Goal: Obtain resource: Download file/media

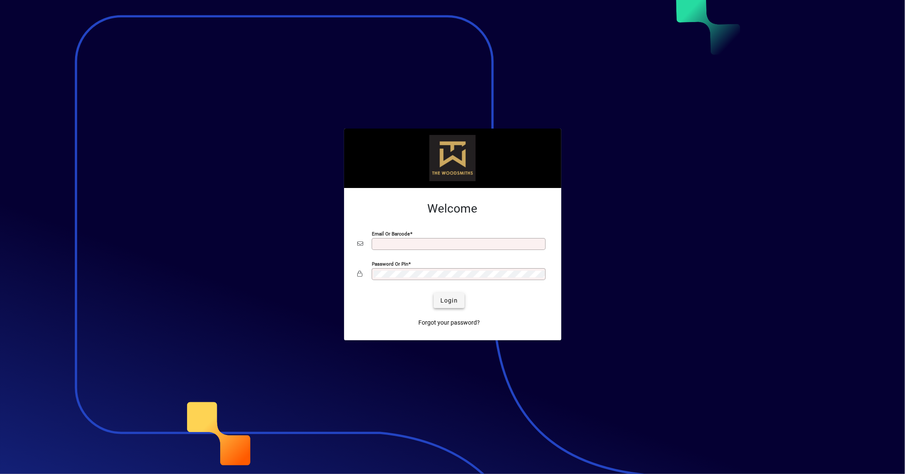
type input "**********"
click at [449, 297] on span "Login" at bounding box center [449, 300] width 17 height 9
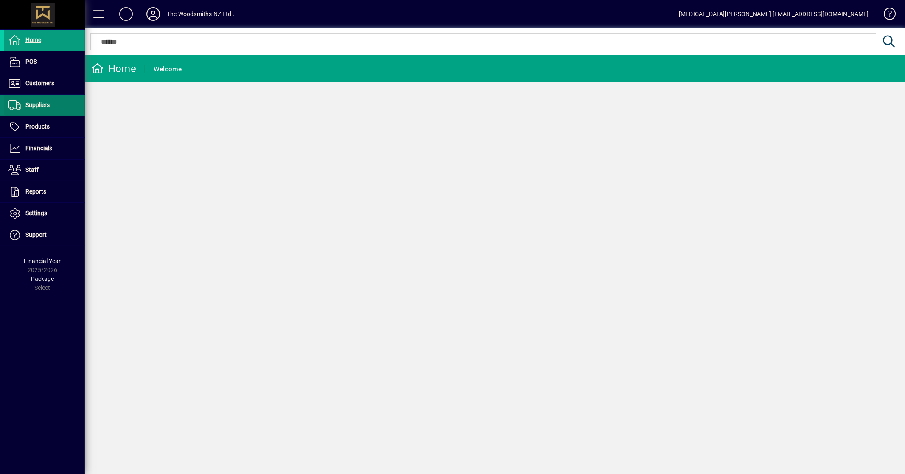
click at [44, 98] on span at bounding box center [44, 105] width 81 height 20
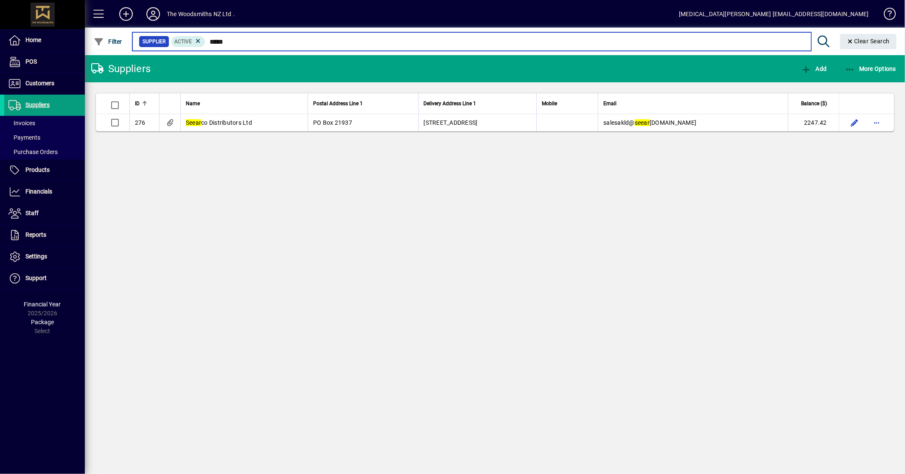
type input "*****"
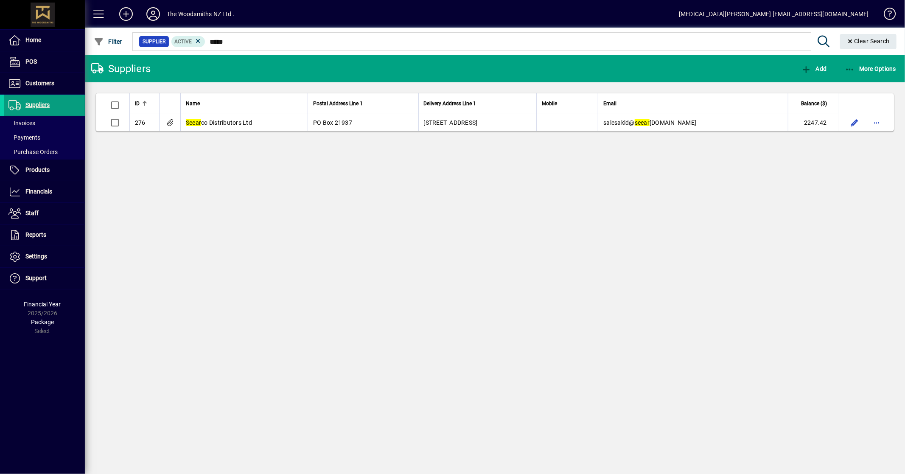
click at [256, 133] on app-page-flat "ID Name Postal Address Line 1 Delivery Address Line 1 Mobile Email Balance ($) …" at bounding box center [495, 112] width 820 height 60
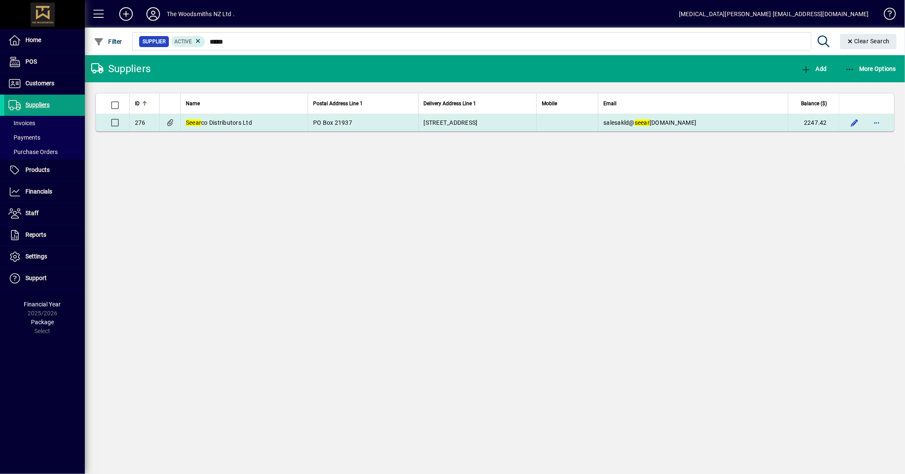
click at [255, 126] on td "Seear co Distributors Ltd" at bounding box center [243, 122] width 127 height 17
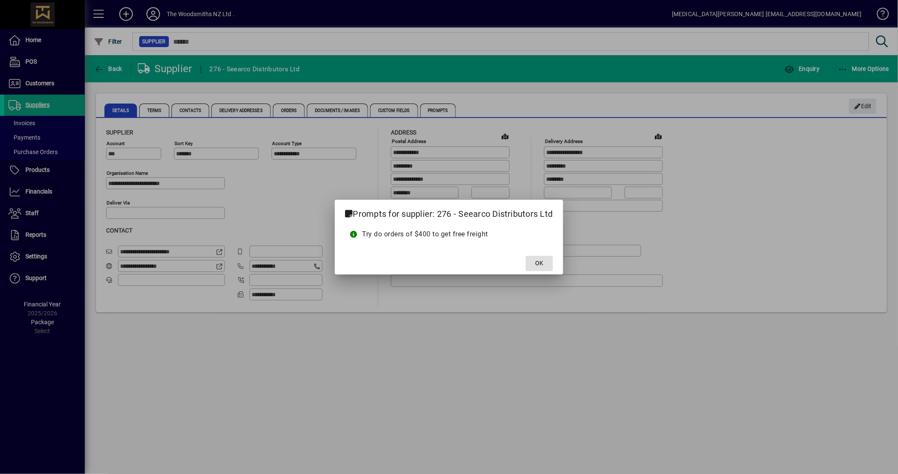
drag, startPoint x: 534, startPoint y: 266, endPoint x: 505, endPoint y: 229, distance: 46.3
click at [534, 266] on span at bounding box center [539, 263] width 27 height 20
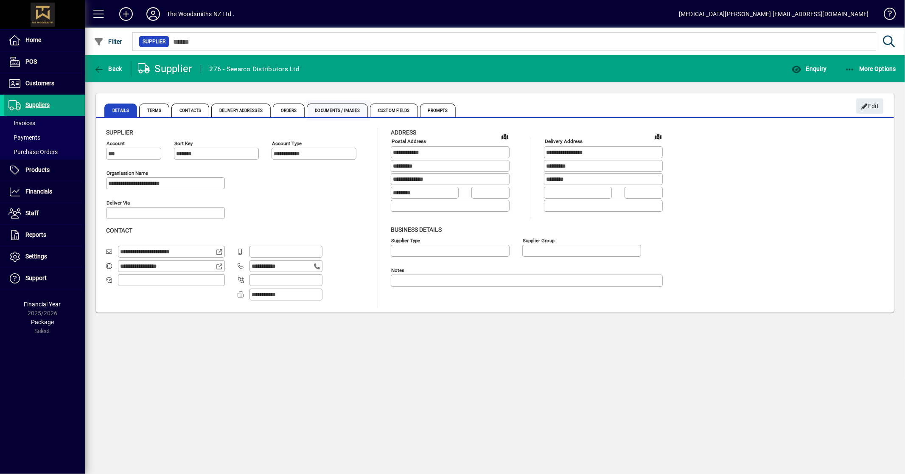
click at [334, 107] on span "Documents / Images" at bounding box center [337, 111] width 61 height 14
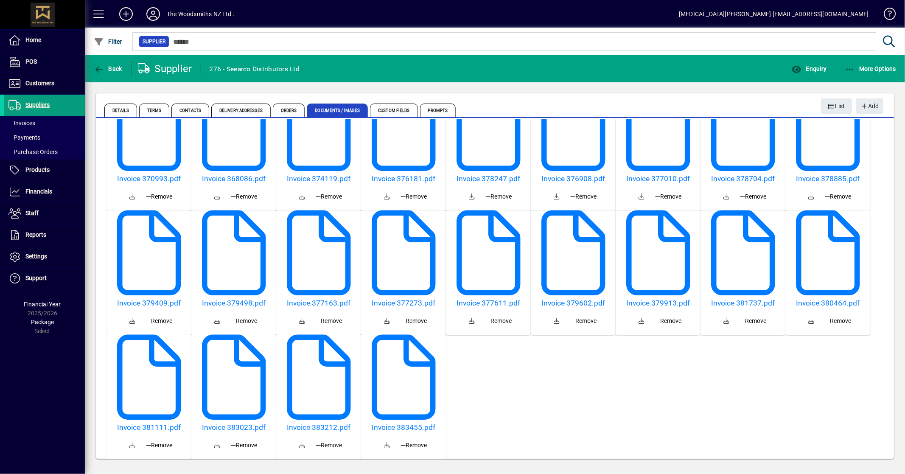
scroll to position [1670, 0]
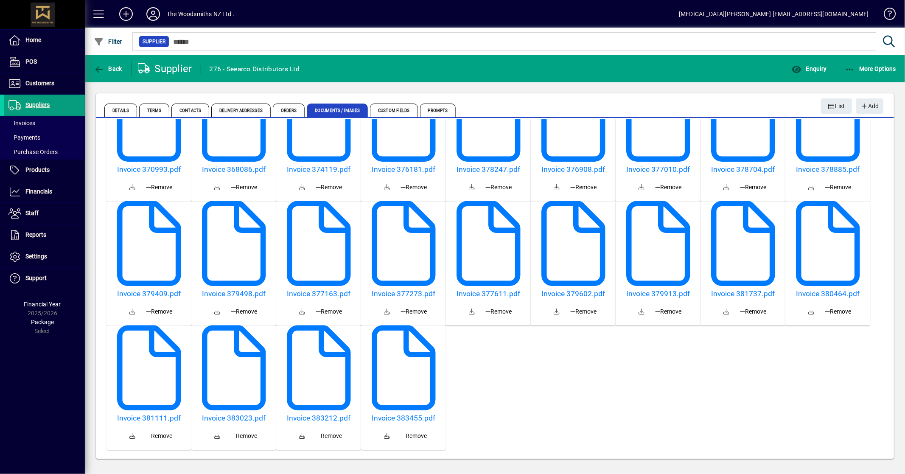
click at [400, 412] on mat-card-actions "Invoice 383455.pdf Remove" at bounding box center [403, 429] width 85 height 39
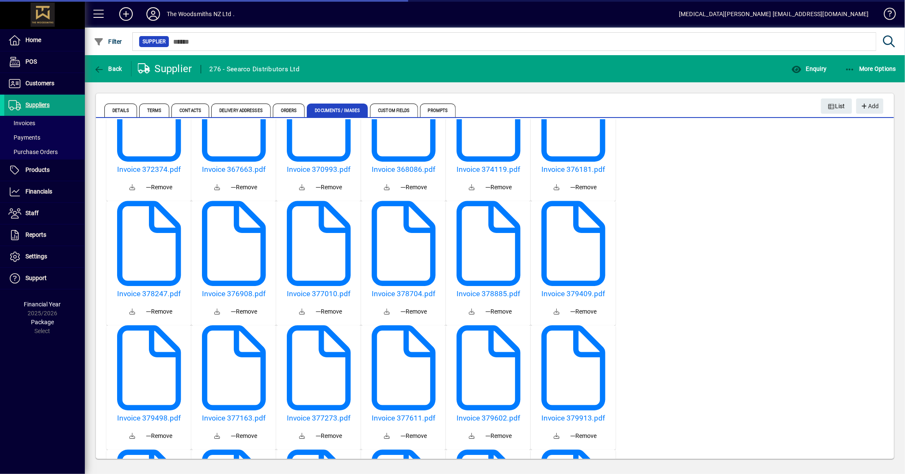
scroll to position [2665, 0]
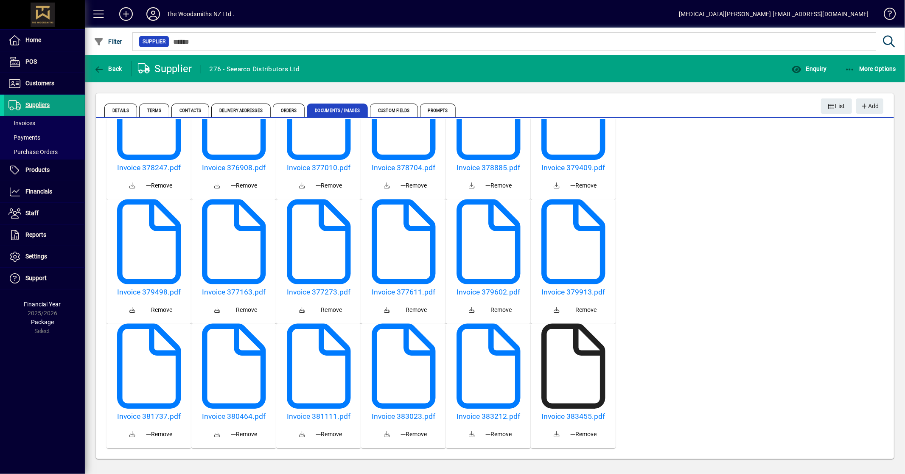
click at [531, 409] on icon at bounding box center [573, 366] width 85 height 85
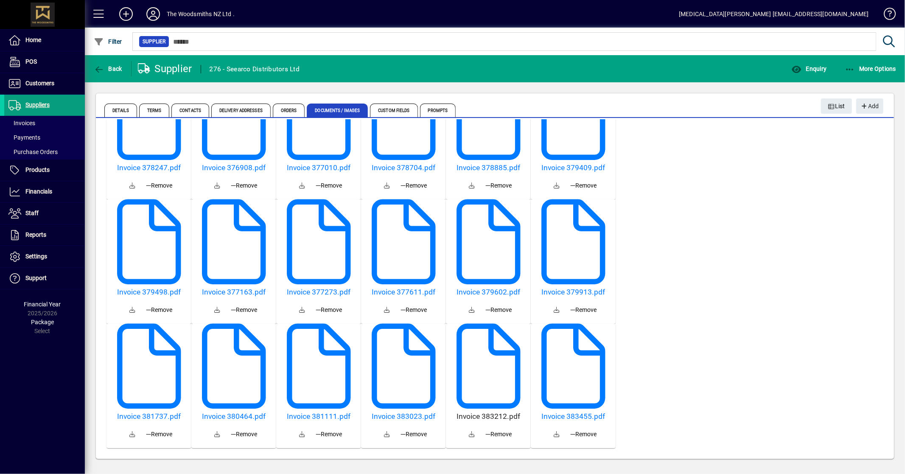
click at [528, 412] on h5 "Invoice 383212.pdf" at bounding box center [488, 416] width 78 height 9
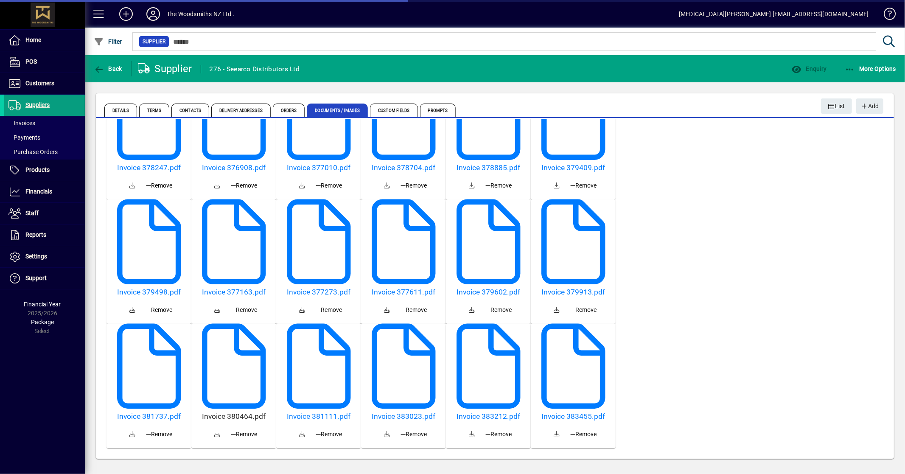
click at [273, 412] on h5 "Invoice 380464.pdf" at bounding box center [234, 416] width 78 height 9
type input "**********"
